Goal: Task Accomplishment & Management: Use online tool/utility

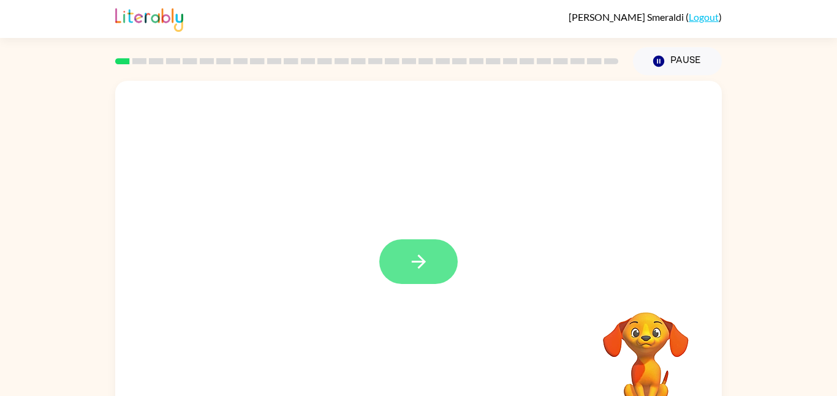
click at [408, 261] on icon "button" at bounding box center [418, 261] width 21 height 21
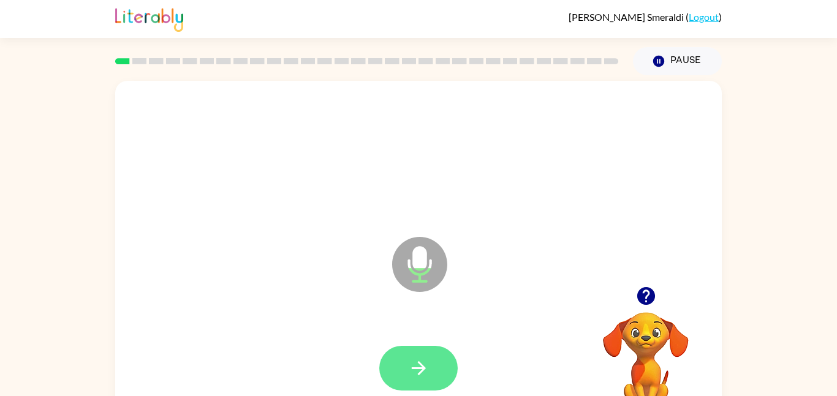
click at [434, 369] on button "button" at bounding box center [418, 368] width 78 height 45
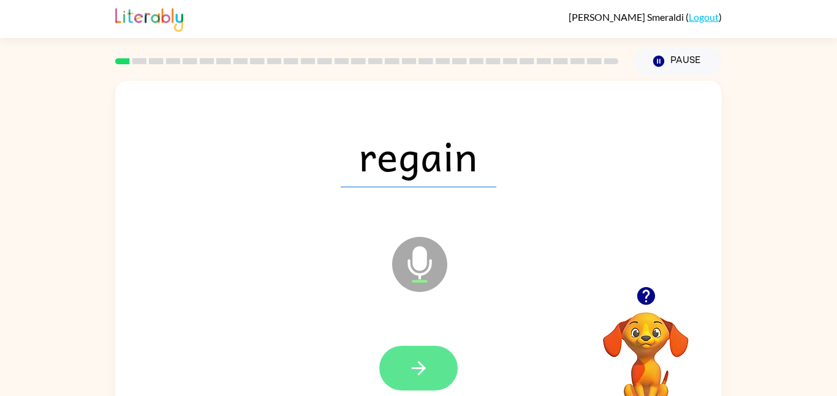
click at [401, 365] on button "button" at bounding box center [418, 368] width 78 height 45
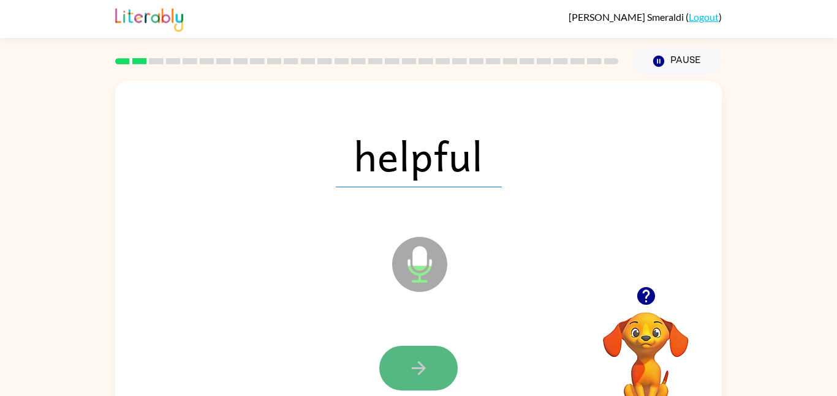
click at [414, 381] on button "button" at bounding box center [418, 368] width 78 height 45
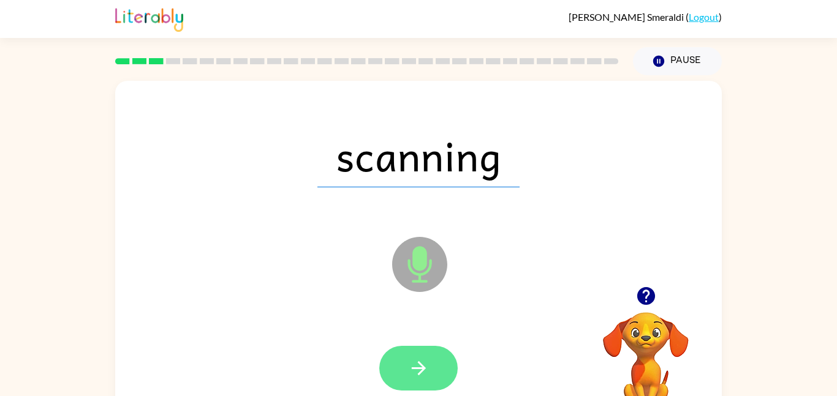
click at [415, 356] on button "button" at bounding box center [418, 368] width 78 height 45
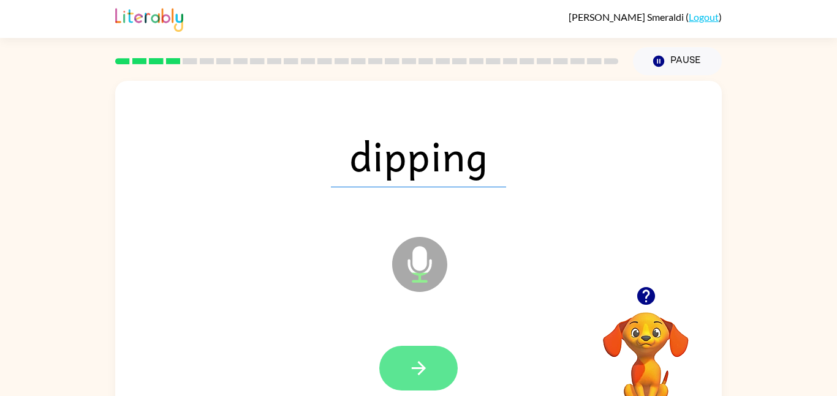
click at [416, 381] on button "button" at bounding box center [418, 368] width 78 height 45
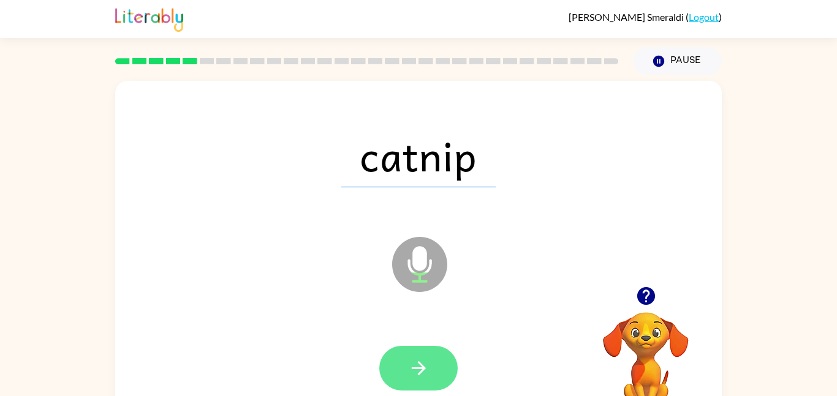
click at [404, 362] on button "button" at bounding box center [418, 368] width 78 height 45
click at [423, 363] on icon "button" at bounding box center [418, 368] width 21 height 21
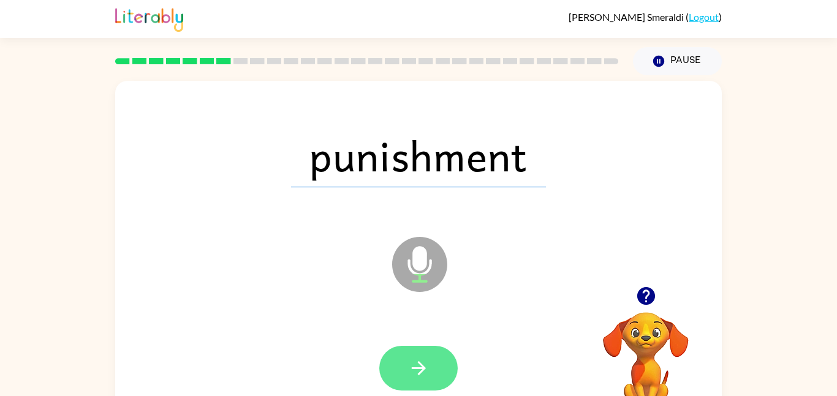
click at [434, 361] on button "button" at bounding box center [418, 368] width 78 height 45
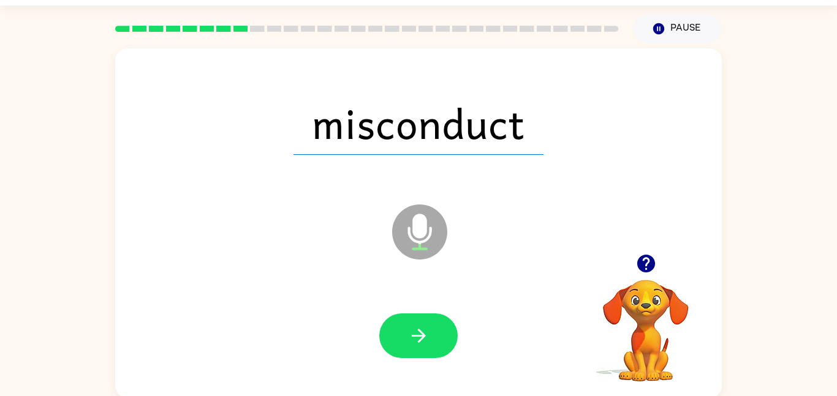
scroll to position [32, 0]
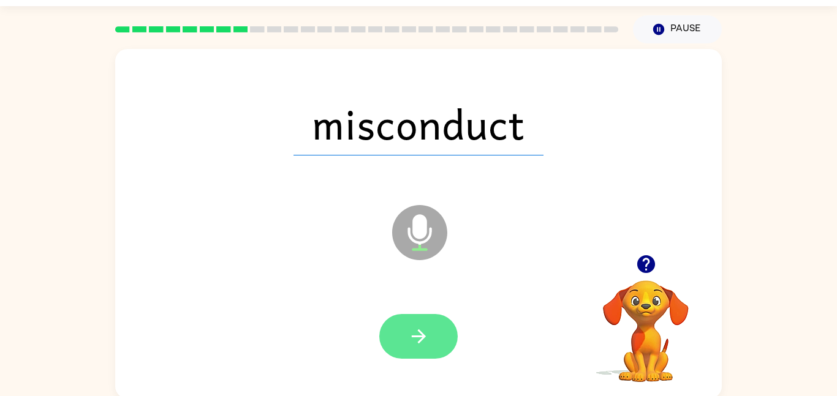
click at [412, 332] on icon "button" at bounding box center [418, 336] width 21 height 21
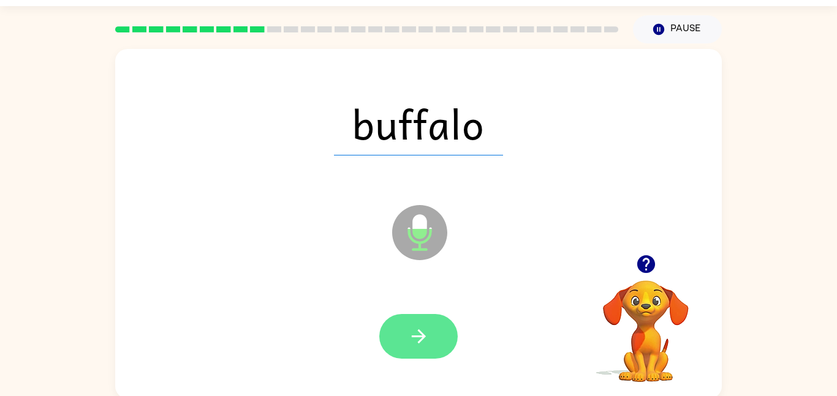
click at [422, 325] on button "button" at bounding box center [418, 336] width 78 height 45
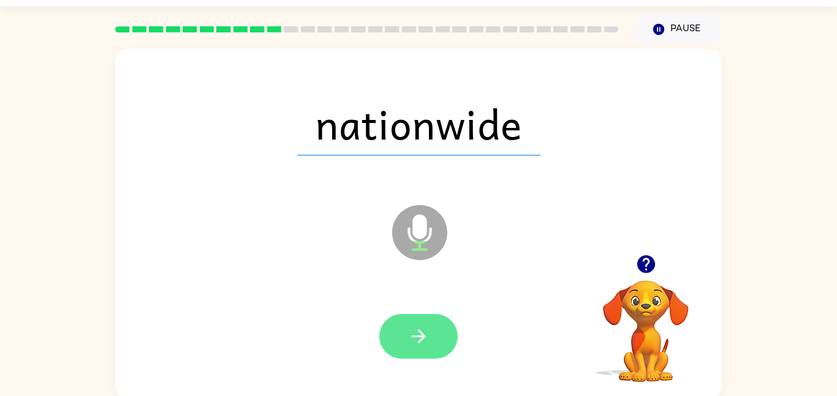
click at [416, 326] on icon "button" at bounding box center [418, 336] width 21 height 21
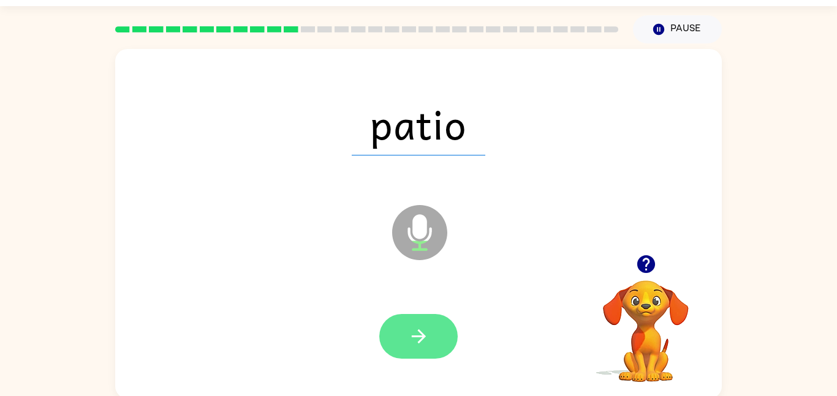
click at [408, 334] on icon "button" at bounding box center [418, 336] width 21 height 21
click at [392, 350] on button "button" at bounding box center [418, 336] width 78 height 45
click at [431, 335] on button "button" at bounding box center [418, 336] width 78 height 45
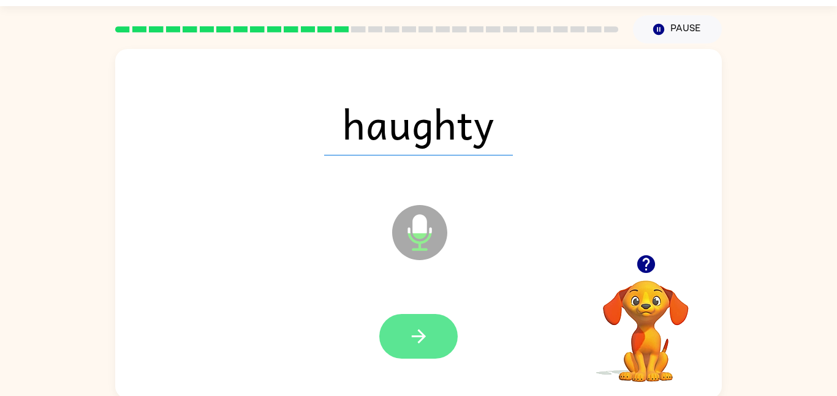
click at [409, 332] on icon "button" at bounding box center [418, 336] width 21 height 21
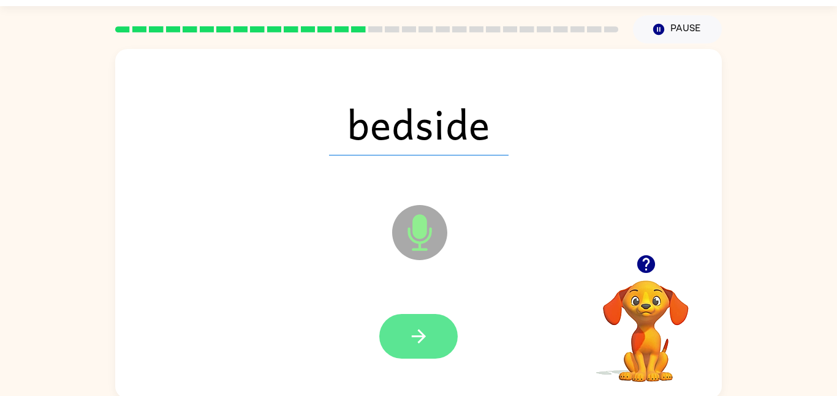
click at [402, 328] on button "button" at bounding box center [418, 336] width 78 height 45
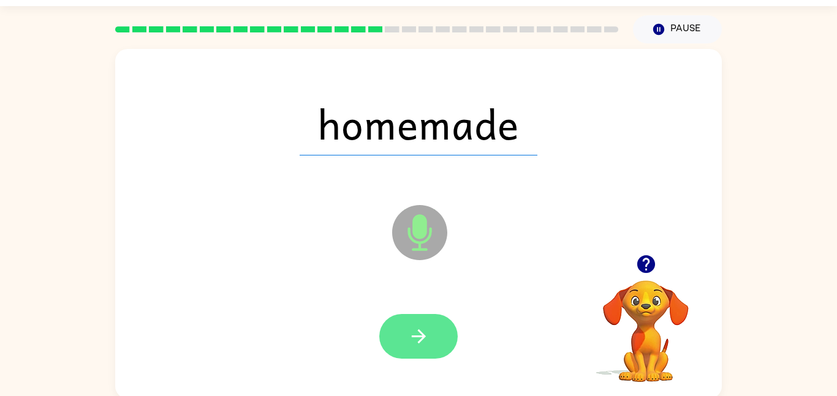
click at [430, 341] on button "button" at bounding box center [418, 336] width 78 height 45
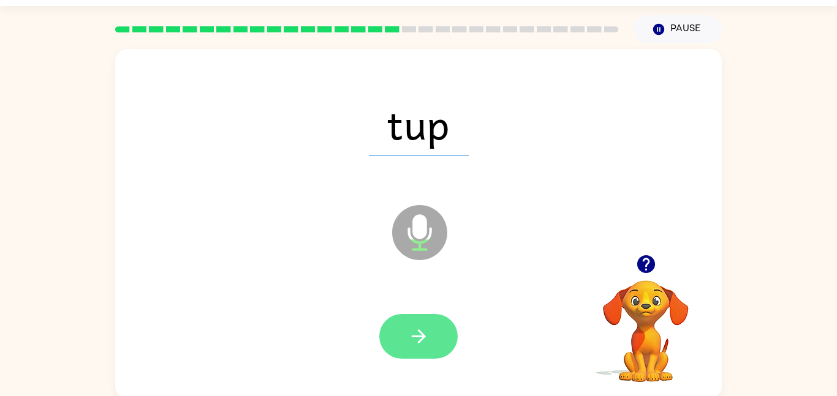
click at [436, 337] on button "button" at bounding box center [418, 336] width 78 height 45
click at [414, 335] on icon "button" at bounding box center [418, 336] width 21 height 21
click at [415, 326] on icon "button" at bounding box center [418, 336] width 21 height 21
click at [405, 323] on button "button" at bounding box center [418, 336] width 78 height 45
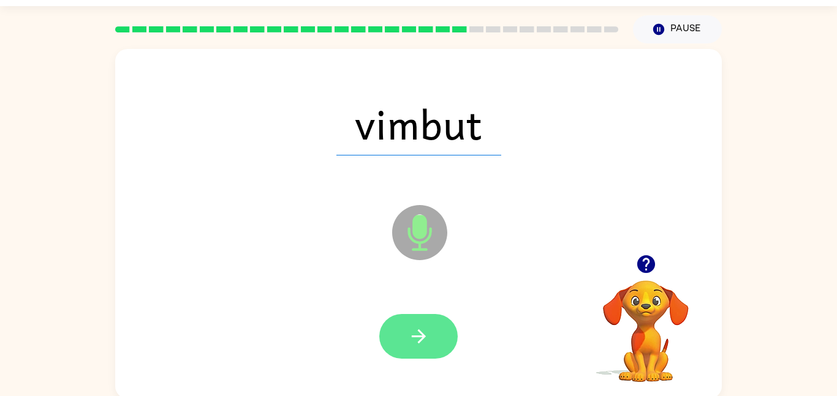
click at [413, 341] on icon "button" at bounding box center [418, 336] width 21 height 21
click at [401, 328] on button "button" at bounding box center [418, 336] width 78 height 45
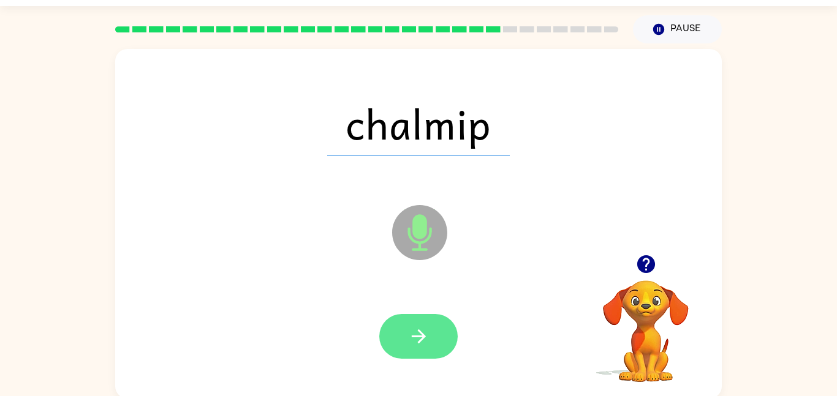
click at [415, 330] on icon "button" at bounding box center [418, 336] width 21 height 21
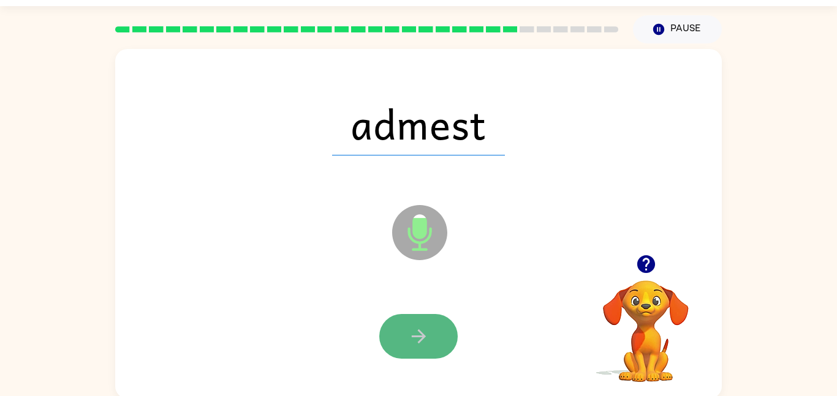
click at [412, 333] on icon "button" at bounding box center [418, 336] width 21 height 21
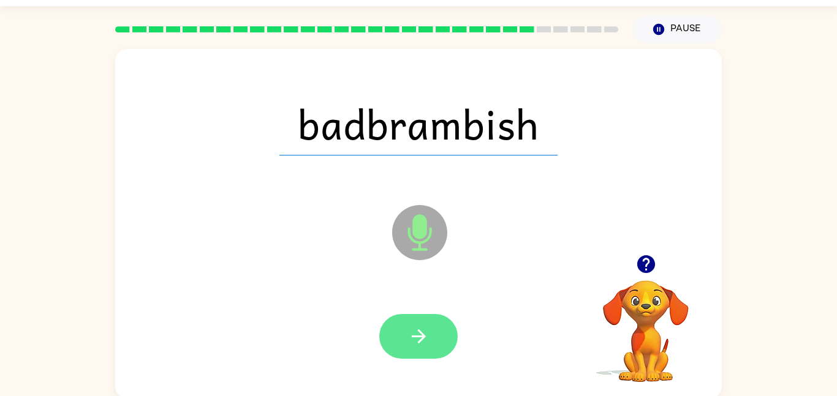
click at [412, 327] on icon "button" at bounding box center [418, 336] width 21 height 21
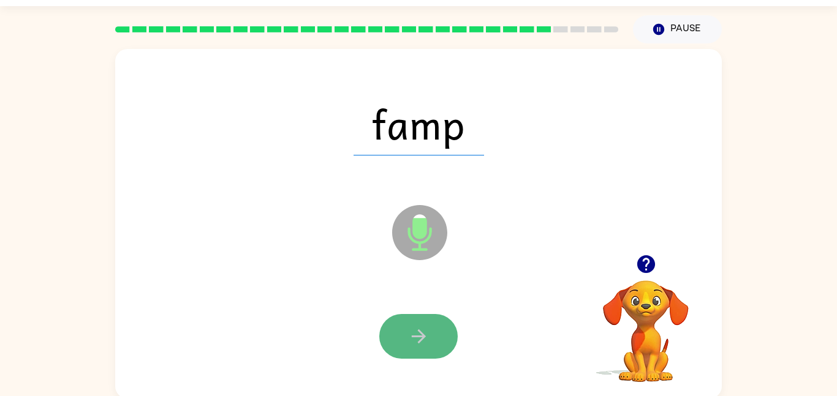
click at [426, 327] on icon "button" at bounding box center [418, 336] width 21 height 21
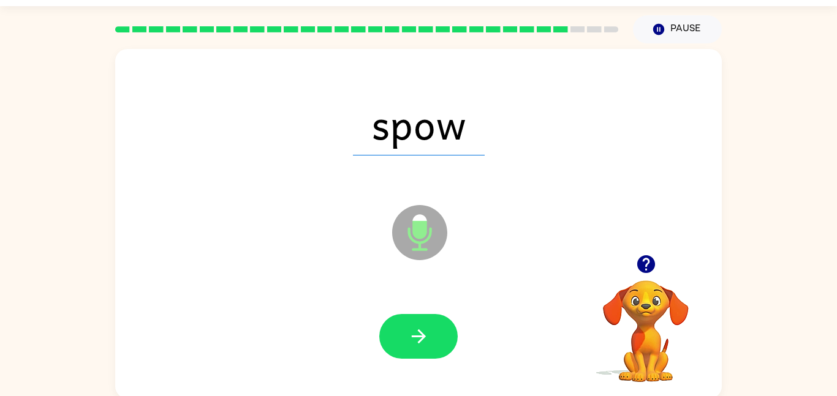
click at [426, 327] on icon "button" at bounding box center [418, 336] width 21 height 21
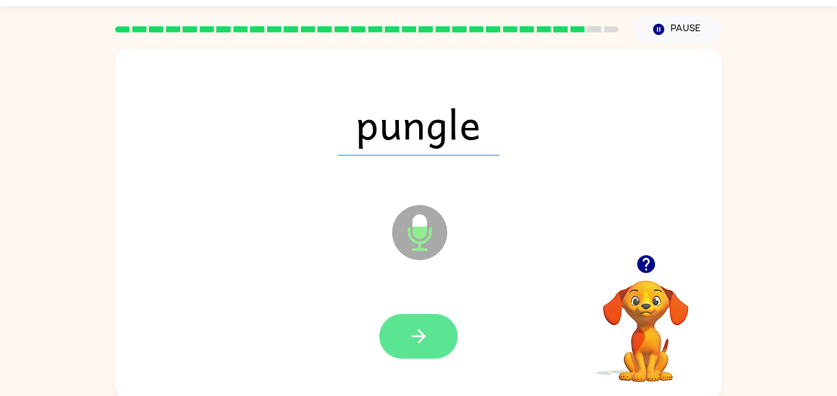
click at [423, 328] on icon "button" at bounding box center [418, 336] width 21 height 21
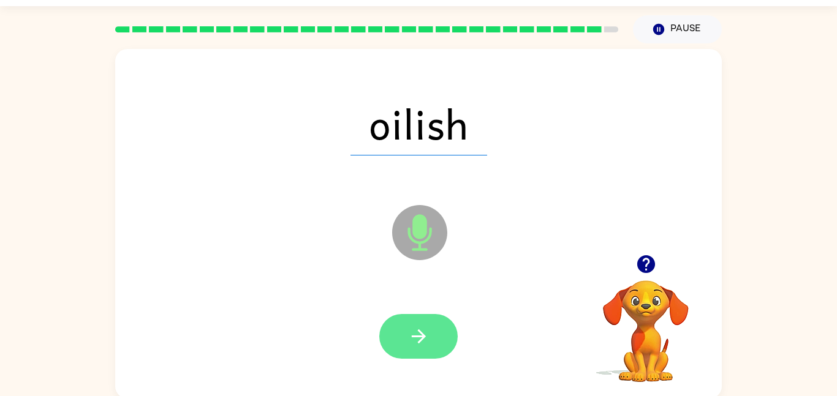
click at [410, 337] on icon "button" at bounding box center [418, 336] width 21 height 21
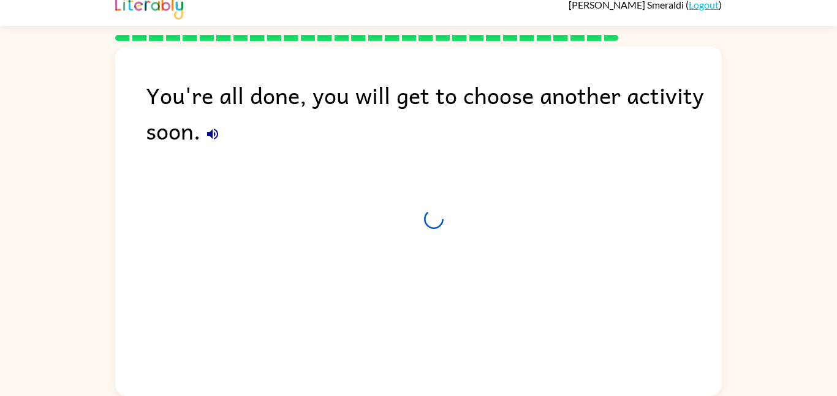
scroll to position [12, 0]
